Goal: Complete application form

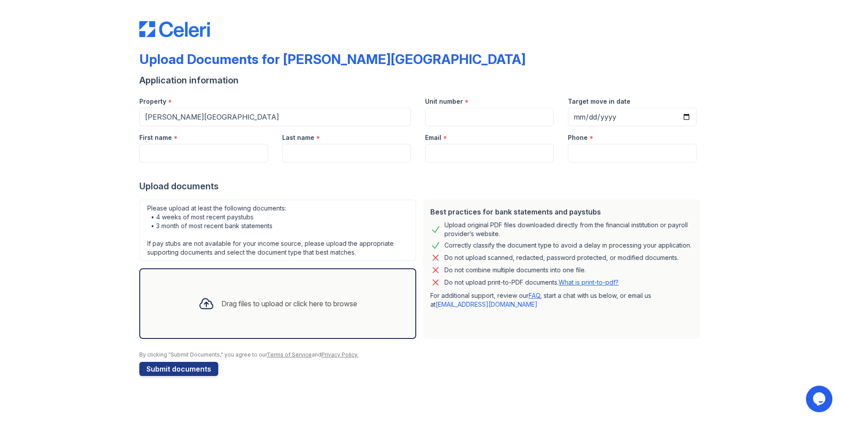
click at [273, 302] on div "Drag files to upload or click here to browse" at bounding box center [289, 303] width 136 height 11
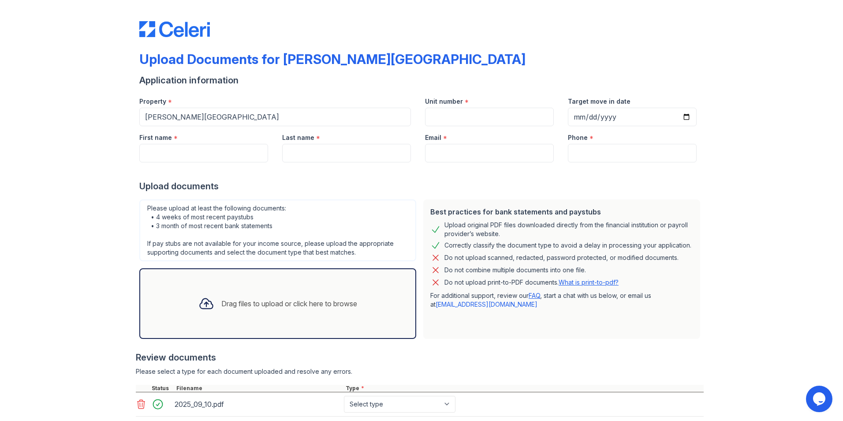
click at [225, 302] on div "Drag files to upload or click here to browse" at bounding box center [289, 303] width 136 height 11
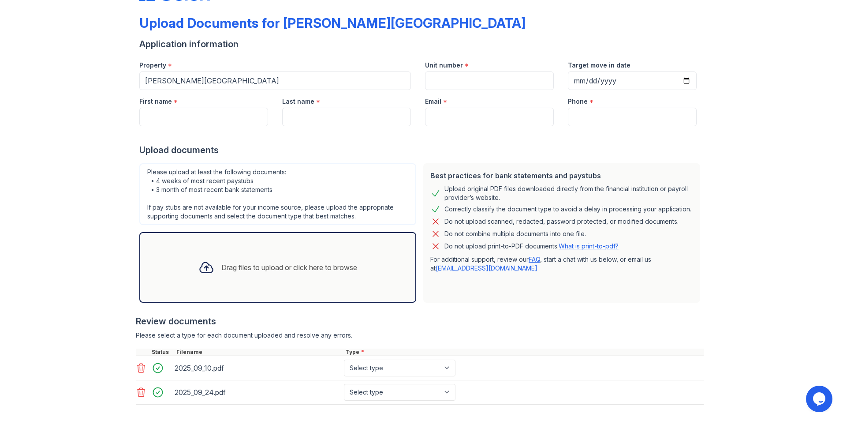
scroll to position [80, 0]
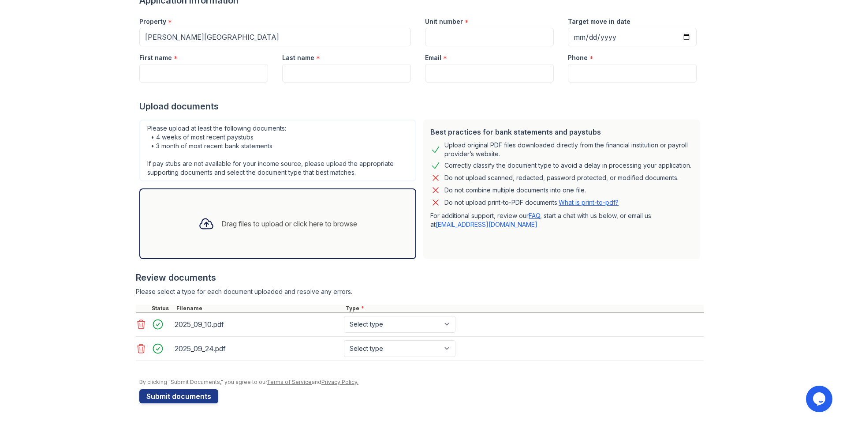
click at [300, 223] on div "Drag files to upload or click here to browse" at bounding box center [289, 223] width 136 height 11
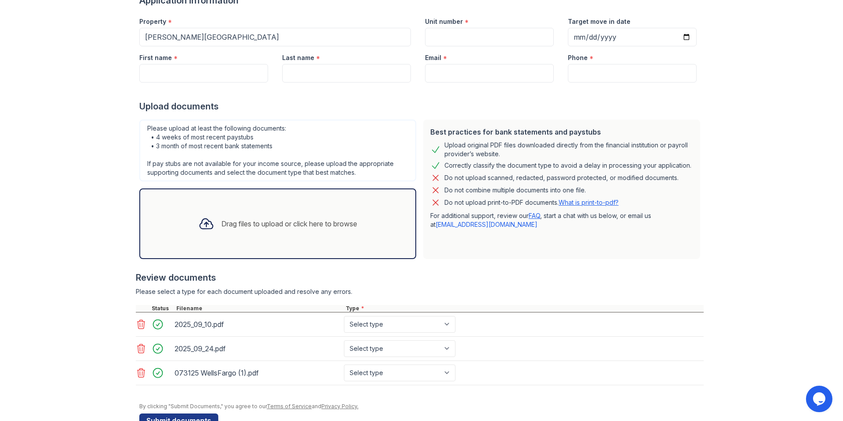
click at [254, 222] on div "Drag files to upload or click here to browse" at bounding box center [289, 223] width 136 height 11
click at [213, 217] on div "Drag files to upload or click here to browse" at bounding box center [277, 224] width 173 height 30
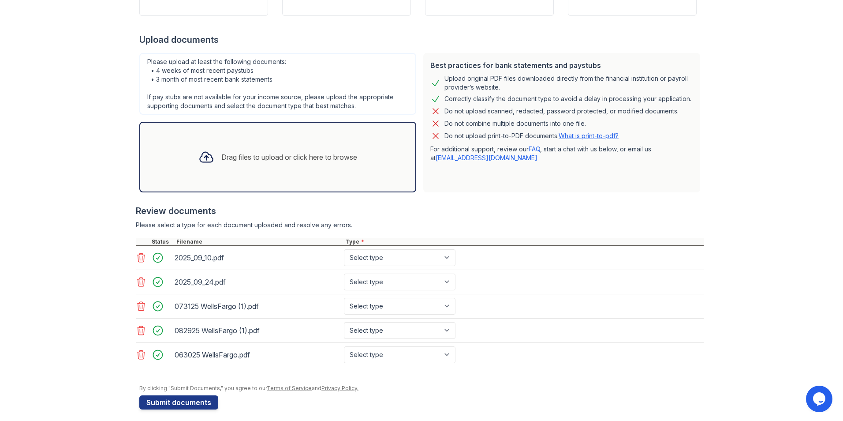
scroll to position [153, 0]
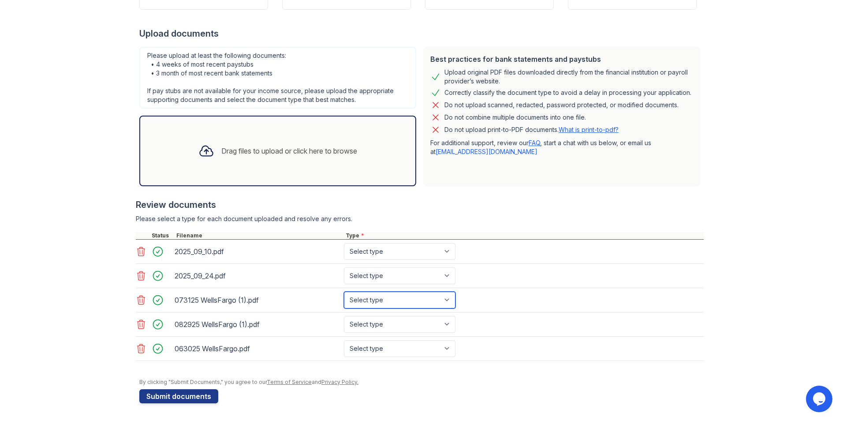
click at [448, 302] on select "Select type Paystub Bank Statement Offer Letter Tax Documents Benefit Award Let…" at bounding box center [400, 300] width 112 height 17
select select "bank_statement"
click at [344, 292] on select "Select type Paystub Bank Statement Offer Letter Tax Documents Benefit Award Let…" at bounding box center [400, 300] width 112 height 17
click at [448, 322] on select "Select type Paystub Bank Statement Offer Letter Tax Documents Benefit Award Let…" at bounding box center [400, 324] width 112 height 17
select select "bank_statement"
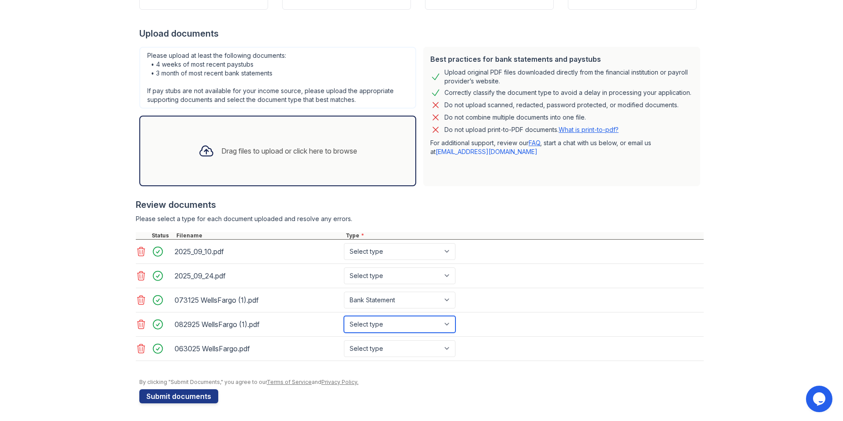
click at [344, 316] on select "Select type Paystub Bank Statement Offer Letter Tax Documents Benefit Award Let…" at bounding box center [400, 324] width 112 height 17
click at [447, 351] on select "Select type Paystub Bank Statement Offer Letter Tax Documents Benefit Award Let…" at bounding box center [400, 348] width 112 height 17
select select "bank_statement"
click at [344, 340] on select "Select type Paystub Bank Statement Offer Letter Tax Documents Benefit Award Let…" at bounding box center [400, 348] width 112 height 17
click at [389, 252] on select "Select type Paystub Bank Statement Offer Letter Tax Documents Benefit Award Let…" at bounding box center [400, 251] width 112 height 17
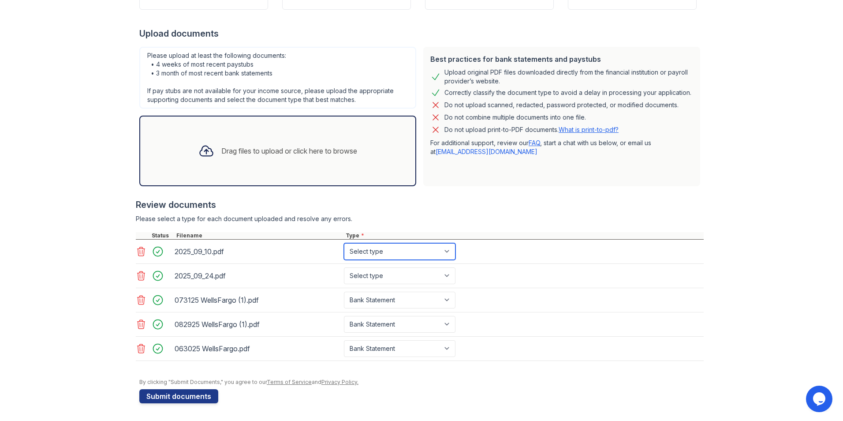
select select "paystub"
click at [344, 243] on select "Select type Paystub Bank Statement Offer Letter Tax Documents Benefit Award Let…" at bounding box center [400, 251] width 112 height 17
click at [395, 276] on select "Select type Paystub Bank Statement Offer Letter Tax Documents Benefit Award Let…" at bounding box center [400, 275] width 112 height 17
select select "paystub"
click at [344, 267] on select "Select type Paystub Bank Statement Offer Letter Tax Documents Benefit Award Let…" at bounding box center [400, 275] width 112 height 17
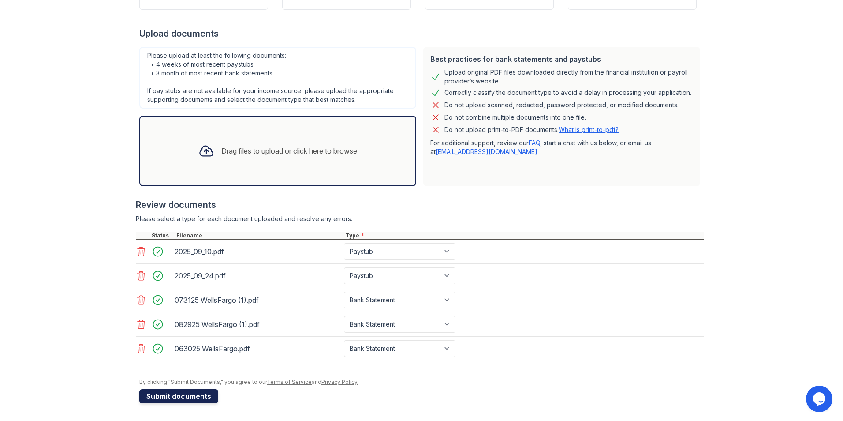
click at [198, 393] on button "Submit documents" at bounding box center [178, 396] width 79 height 14
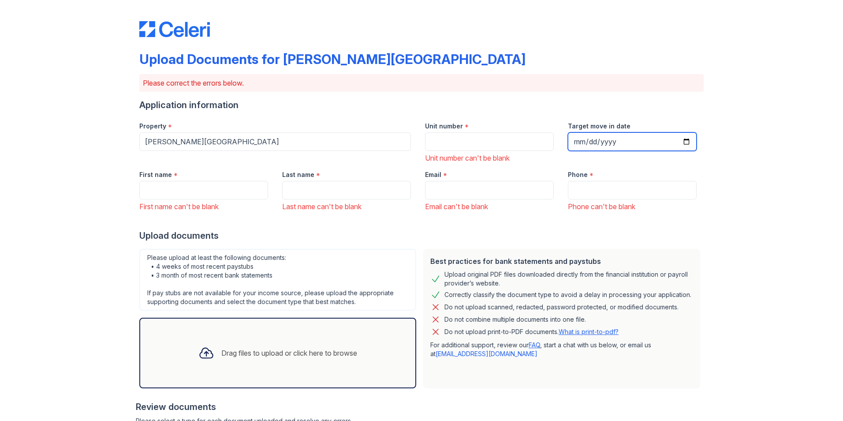
click at [682, 141] on input "Target move in date" at bounding box center [632, 141] width 129 height 19
type input "2025-12-12"
click at [444, 139] on input "Unit number" at bounding box center [489, 141] width 129 height 19
type input "t4"
click at [501, 165] on div "Email *" at bounding box center [489, 172] width 129 height 18
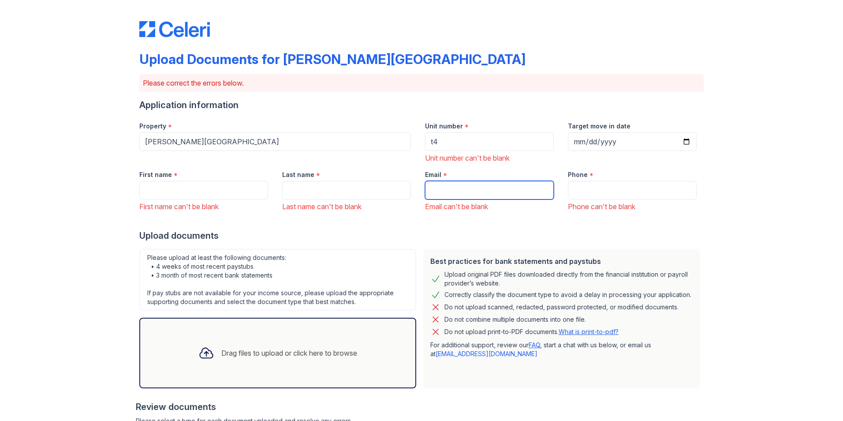
click at [464, 186] on input "Email" at bounding box center [489, 190] width 129 height 19
type input "[EMAIL_ADDRESS][DOMAIN_NAME]"
type input "Te'Arria"
type input "Cannon"
type input "2407785970"
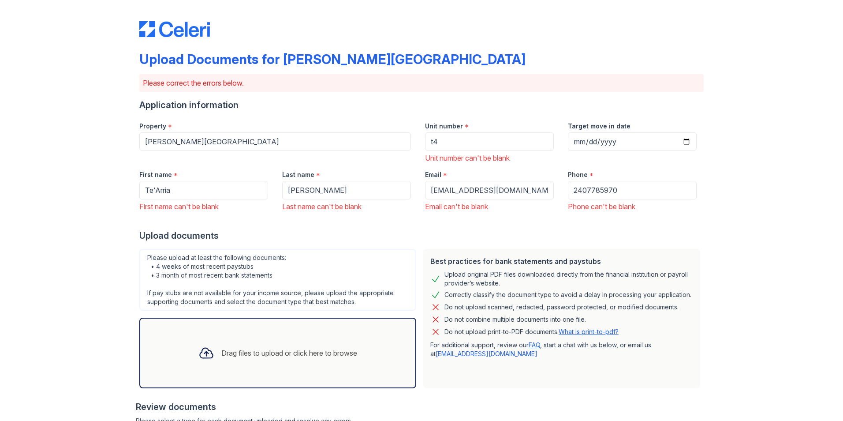
click at [82, 202] on div "Upload Documents for Glen Oaks Apartments Please correct the errors below. Appl…" at bounding box center [421, 311] width 815 height 623
click at [302, 220] on div at bounding box center [421, 221] width 565 height 18
click at [515, 228] on div at bounding box center [421, 221] width 565 height 18
drag, startPoint x: 724, startPoint y: 230, endPoint x: 719, endPoint y: 233, distance: 6.1
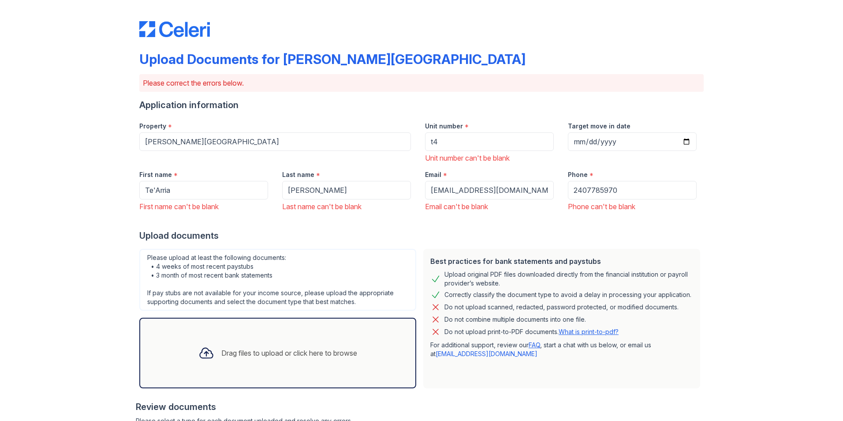
click at [724, 231] on div "Upload Documents for Glen Oaks Apartments Please correct the errors below. Appl…" at bounding box center [421, 311] width 815 height 623
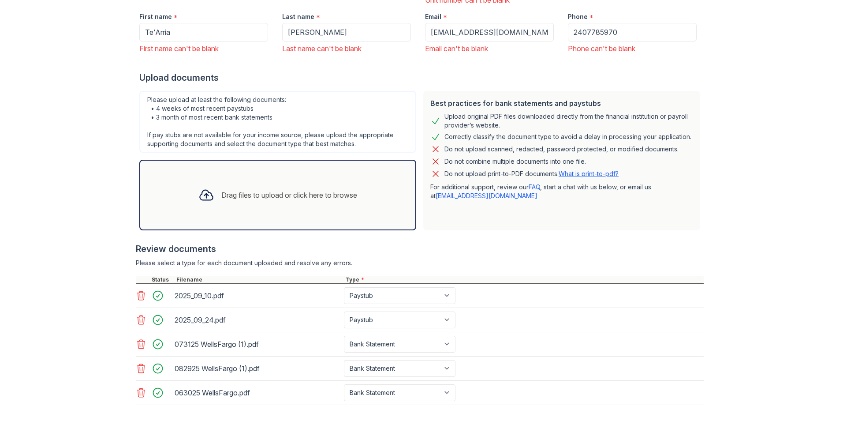
scroll to position [202, 0]
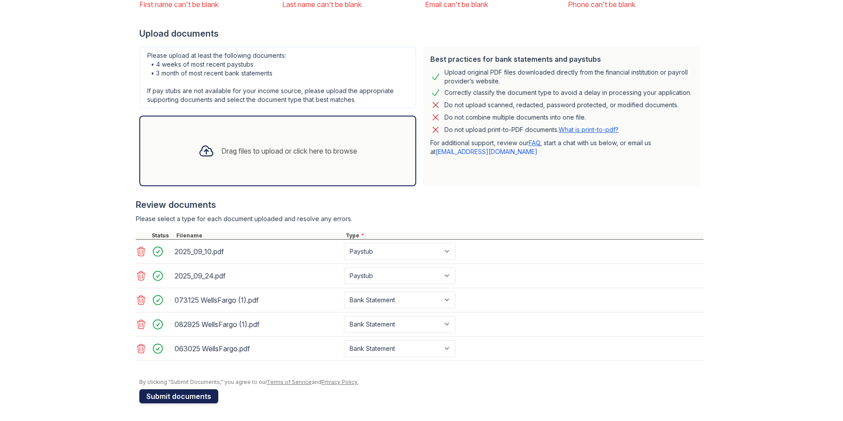
click at [199, 394] on button "Submit documents" at bounding box center [178, 396] width 79 height 14
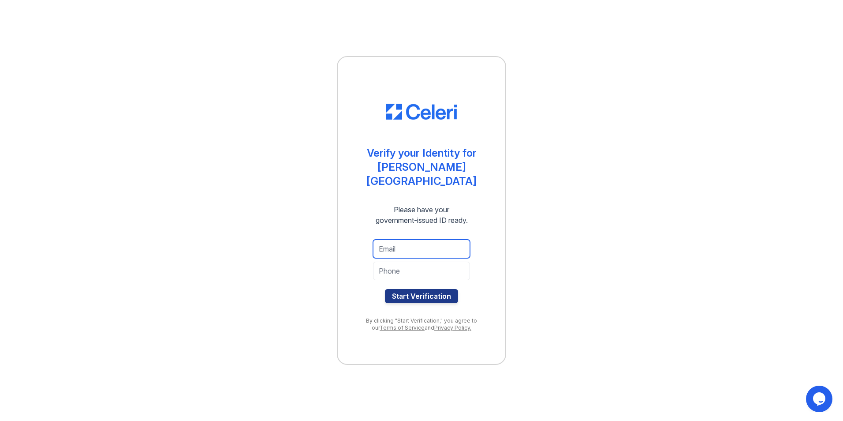
click at [397, 248] on input "email" at bounding box center [421, 249] width 97 height 19
type input "[EMAIL_ADDRESS][DOMAIN_NAME]"
type input "2407785970"
click at [416, 289] on button "Start Verification" at bounding box center [421, 296] width 73 height 14
